Goal: Transaction & Acquisition: Purchase product/service

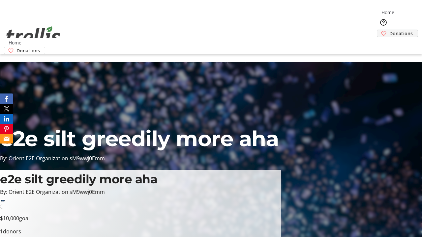
click at [389, 30] on span "Donations" at bounding box center [400, 33] width 23 height 7
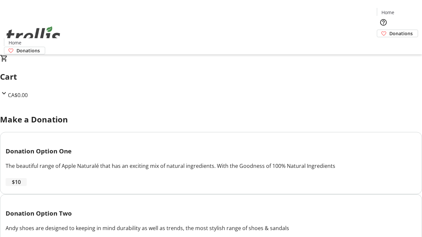
click at [21, 186] on span "$10" at bounding box center [16, 182] width 9 height 8
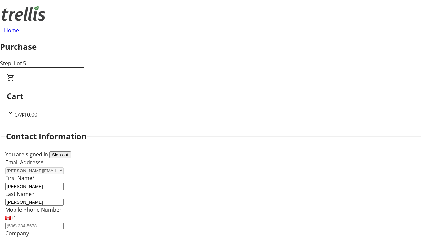
select select "CA"
select select "BC"
type input "Kelowna"
type input "V1Y 0C2"
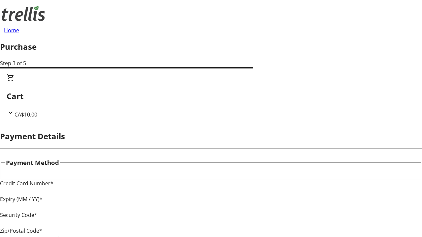
type input "V1Y 0C2"
